Goal: Navigation & Orientation: Find specific page/section

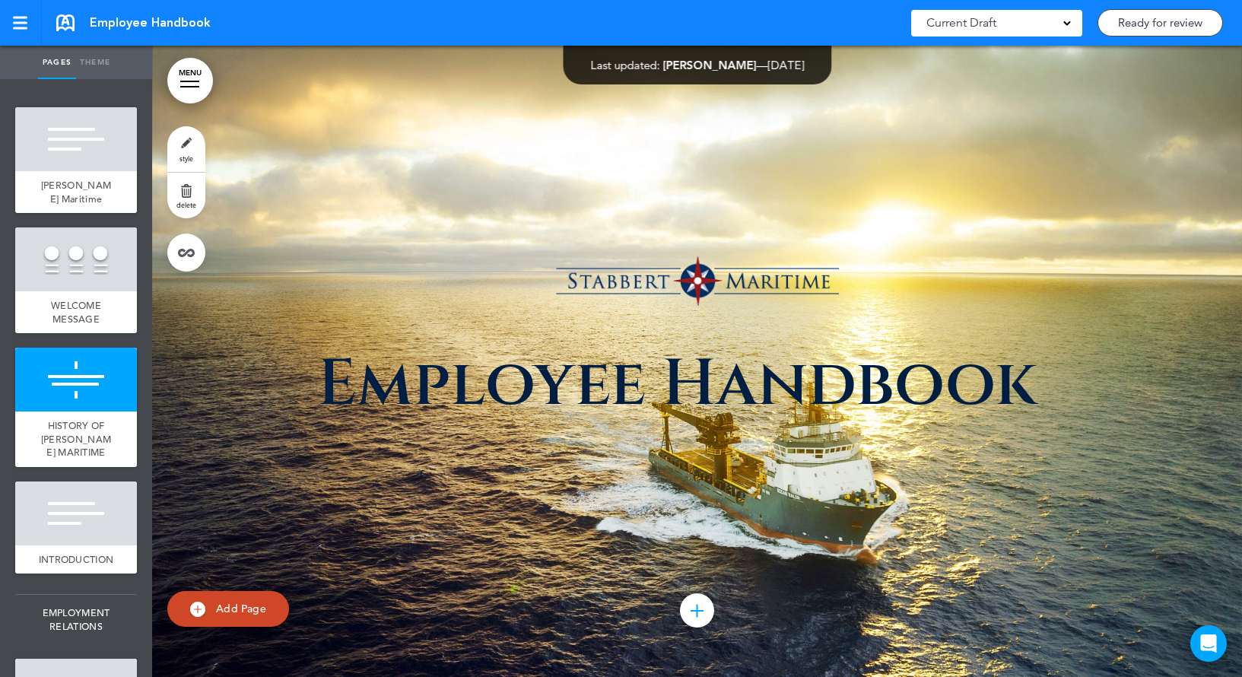
click at [78, 367] on div at bounding box center [76, 379] width 122 height 64
click at [106, 286] on div at bounding box center [76, 259] width 122 height 64
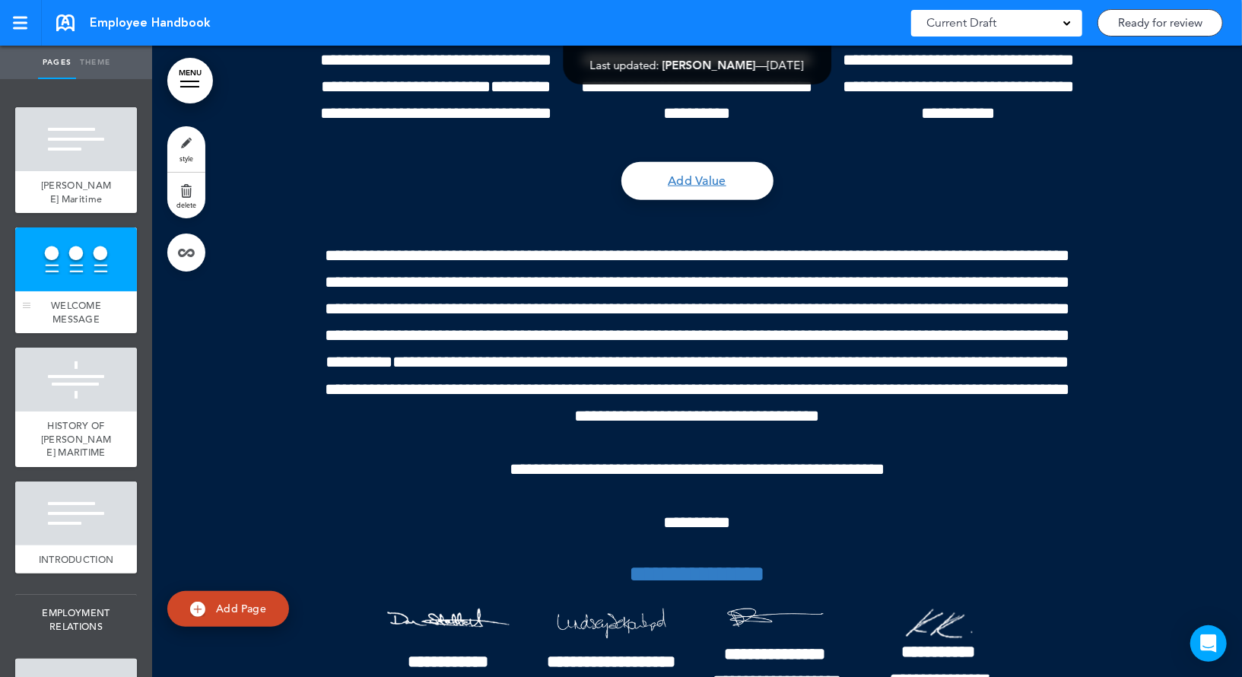
scroll to position [631, 0]
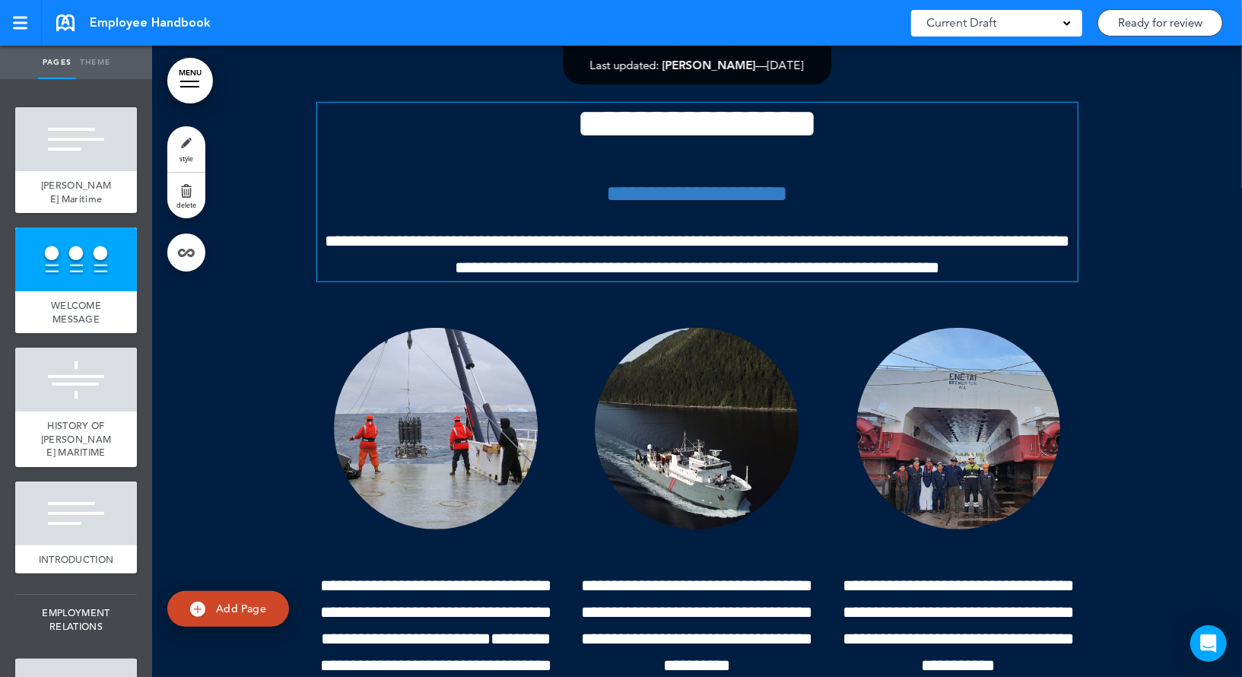
click at [820, 246] on span "**********" at bounding box center [697, 254] width 744 height 43
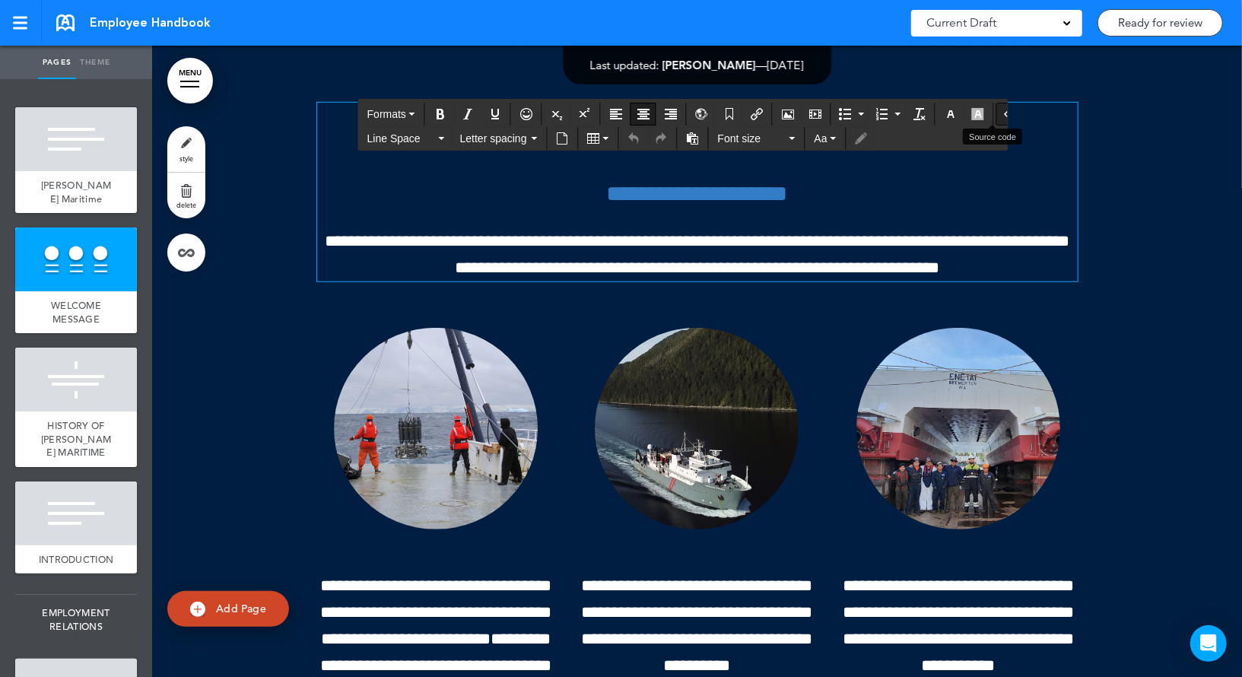
click at [997, 113] on button "Source code" at bounding box center [1009, 113] width 24 height 21
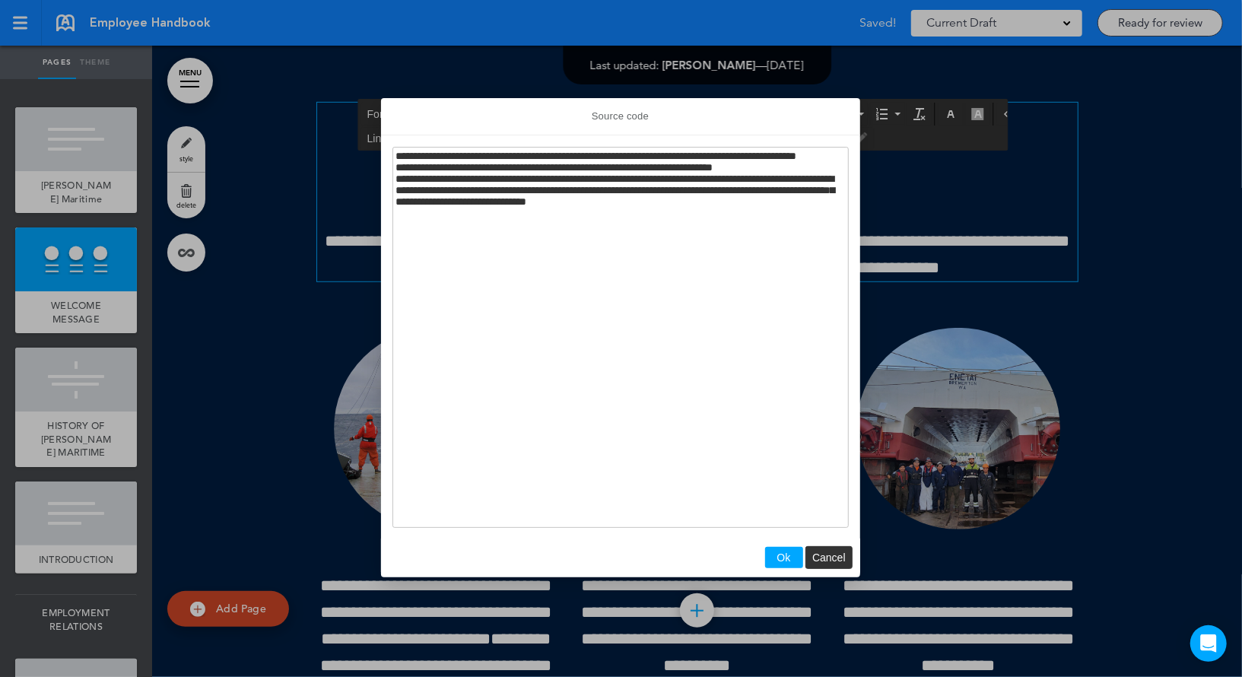
click at [784, 554] on span "Ok" at bounding box center [784, 557] width 14 height 12
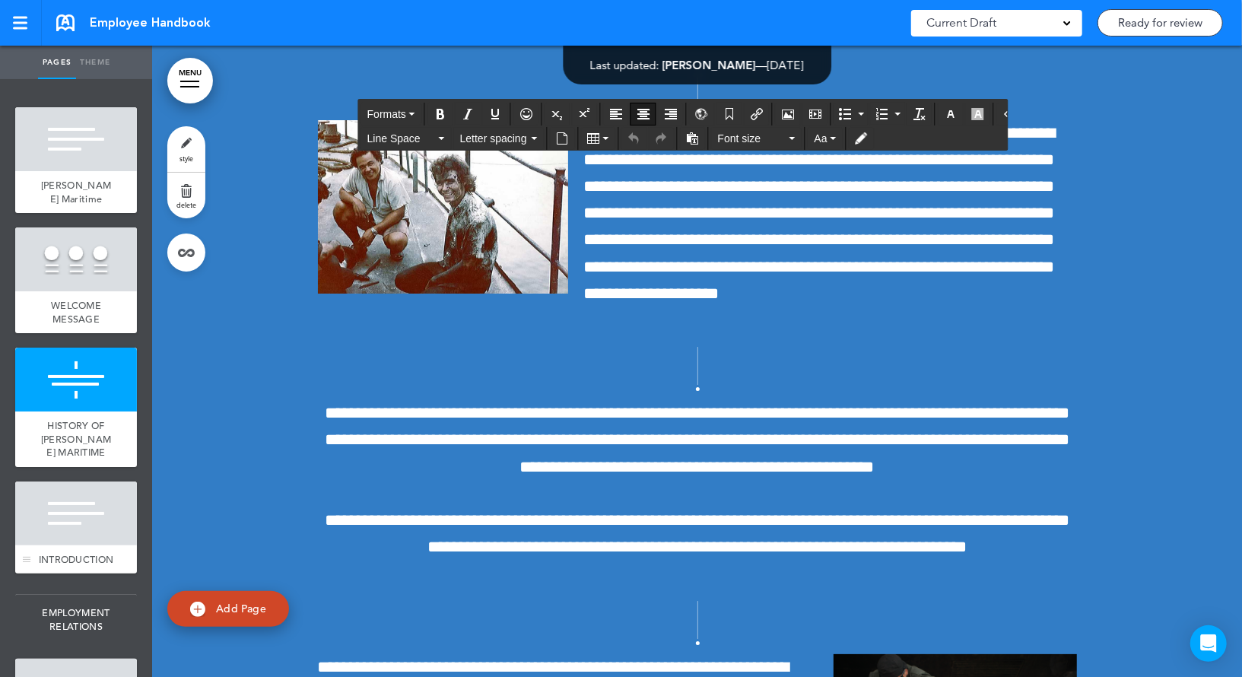
click at [69, 503] on div at bounding box center [76, 513] width 122 height 64
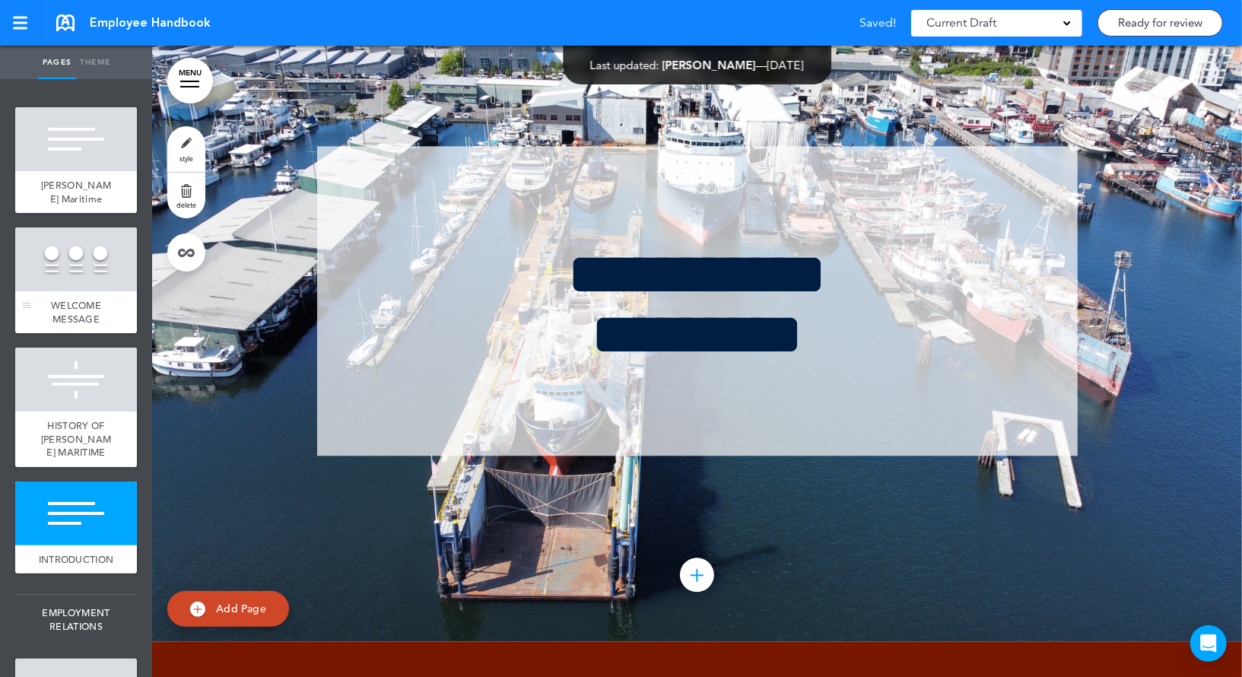
click at [90, 294] on div "WELCOME MESSAGE" at bounding box center [76, 312] width 122 height 42
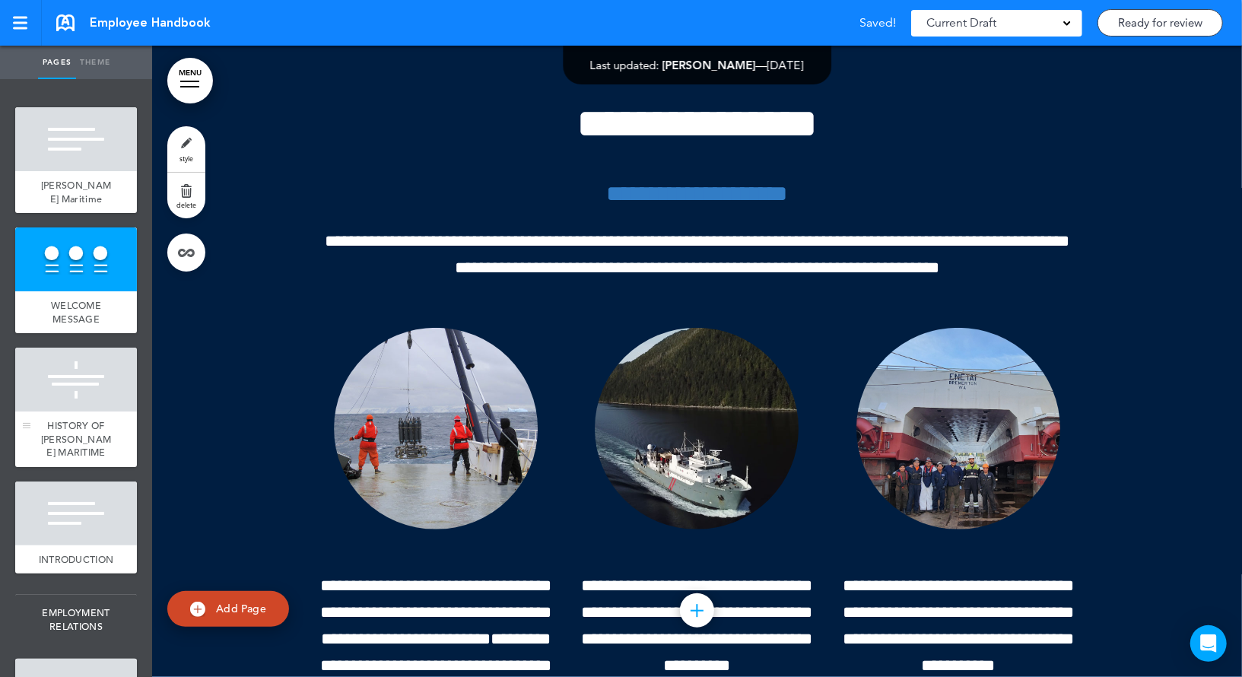
click at [84, 390] on div at bounding box center [76, 379] width 122 height 64
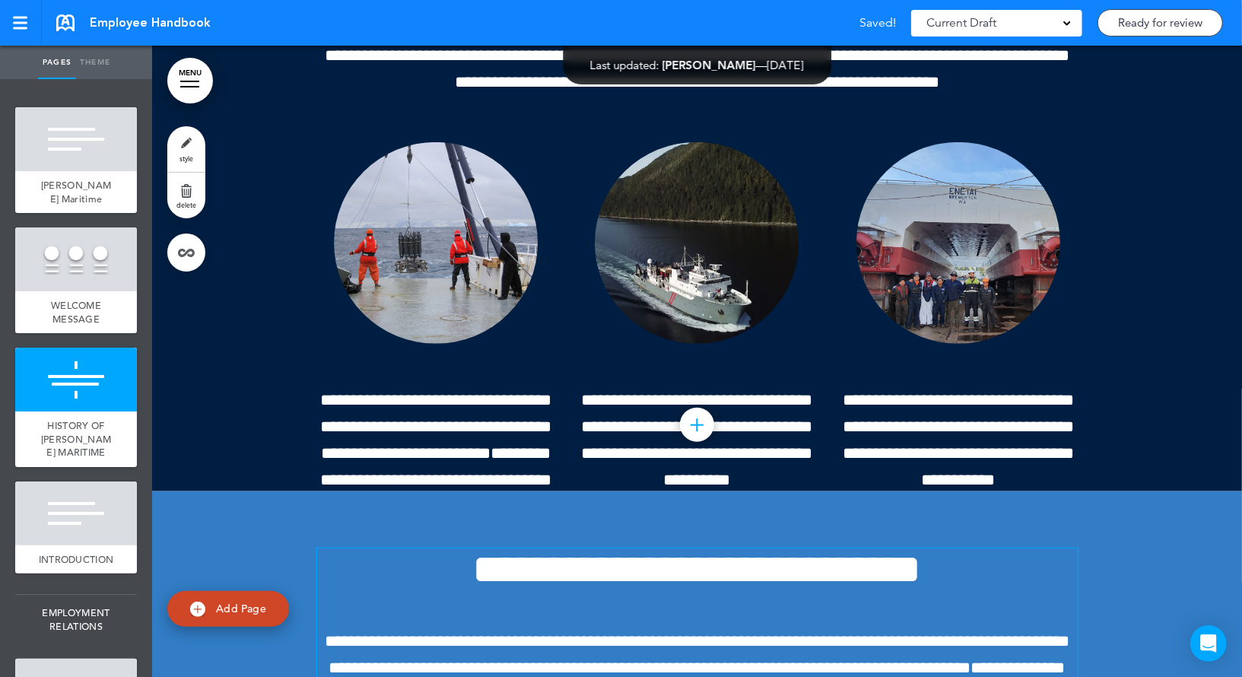
scroll to position [772, 0]
